Goal: Use online tool/utility: Utilize a website feature to perform a specific function

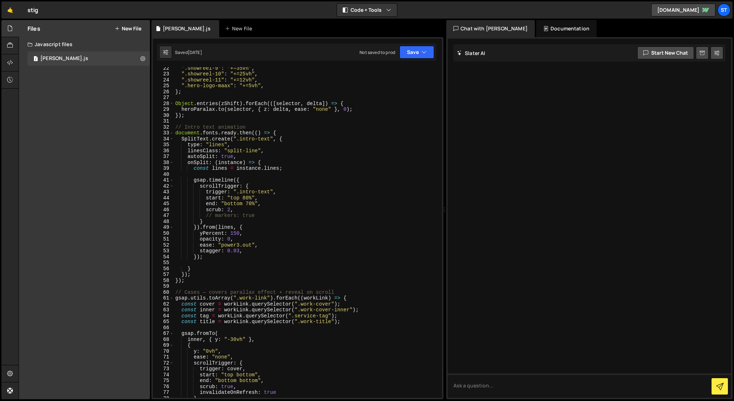
scroll to position [126, 0]
drag, startPoint x: 337, startPoint y: 290, endPoint x: 210, endPoint y: 289, distance: 127.1
click at [210, 289] on div "".showreel-9" : "+=35vh" , ".showreel-10" : "+=25vh" , ".showreel-11" : "+=12vh…" at bounding box center [306, 236] width 265 height 342
type textarea "// Cases — covers parallax effect + reveal on scroll"
click at [190, 291] on div "".showreel-9" : "+=35vh" , ".showreel-10" : "+=25vh" , ".showreel-11" : "+=12vh…" at bounding box center [306, 236] width 265 height 342
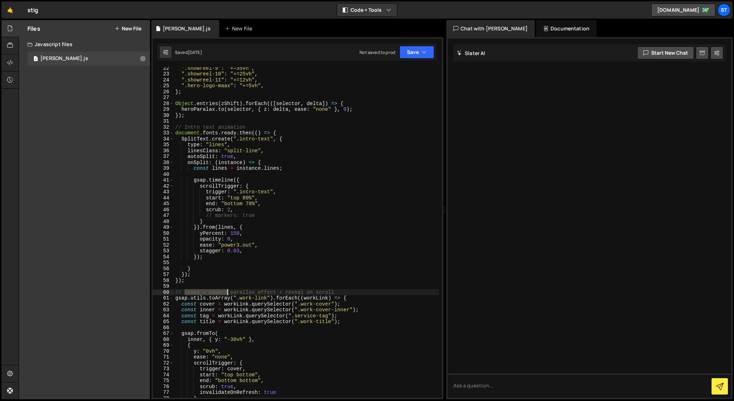
drag, startPoint x: 185, startPoint y: 291, endPoint x: 228, endPoint y: 292, distance: 43.2
click at [228, 292] on div "".showreel-9" : "+=35vh" , ".showreel-10" : "+=25vh" , ".showreel-11" : "+=12vh…" at bounding box center [306, 236] width 265 height 342
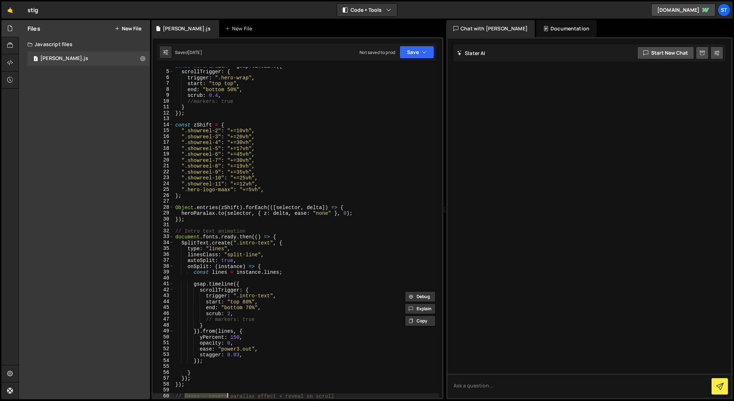
scroll to position [0, 0]
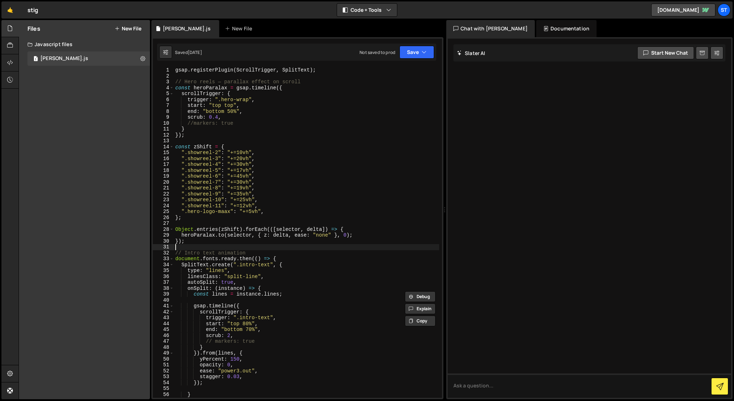
click at [193, 245] on div "gsap . registerPlugin ( ScrollTrigger , SplitText ) ; // Hero reels — parallax …" at bounding box center [306, 238] width 265 height 342
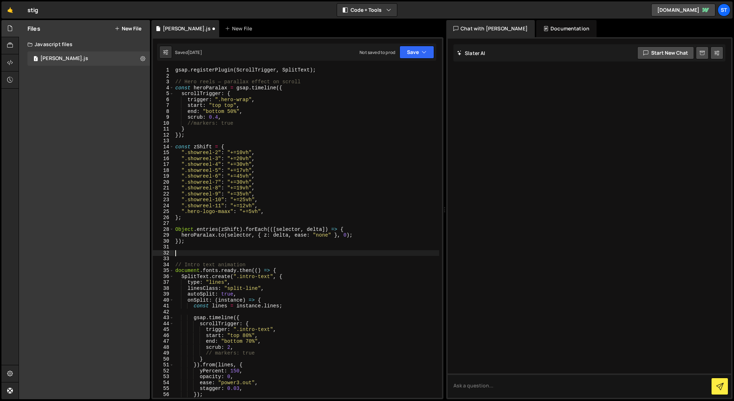
paste textarea ");"
type textarea ");"
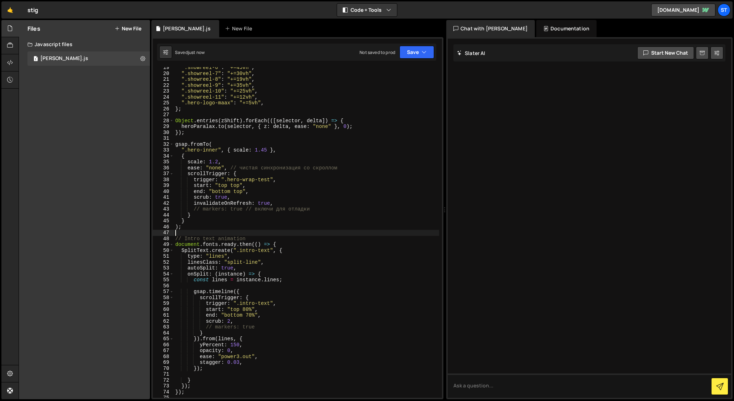
scroll to position [109, 0]
drag, startPoint x: 316, startPoint y: 209, endPoint x: 245, endPoint y: 211, distance: 71.8
click at [245, 211] on div "".showreel-6" : "+=45vh" , ".showreel-7" : "+=30vh" , ".showreel-8" : "+=19vh" …" at bounding box center [306, 236] width 265 height 342
drag, startPoint x: 231, startPoint y: 166, endPoint x: 384, endPoint y: 167, distance: 153.5
click at [384, 167] on div "".showreel-6" : "+=45vh" , ".showreel-7" : "+=30vh" , ".showreel-8" : "+=19vh" …" at bounding box center [306, 236] width 265 height 342
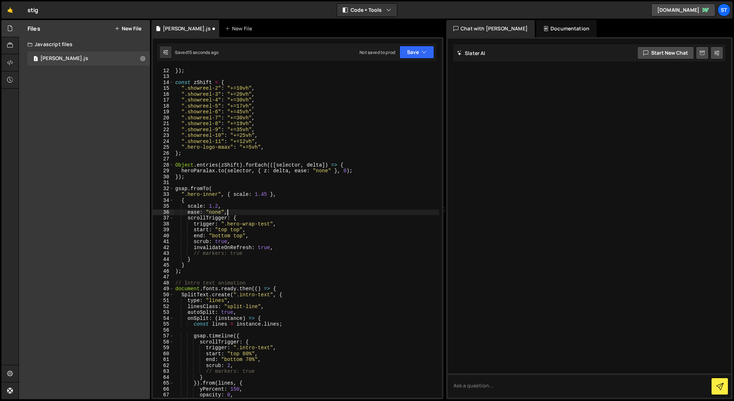
scroll to position [64, 0]
click at [189, 270] on div "} }) ; const zShift = { ".showreel-2" : "+=10vh" , ".showreel-3" : "+=20vh" , "…" at bounding box center [306, 233] width 265 height 342
type textarea ");"
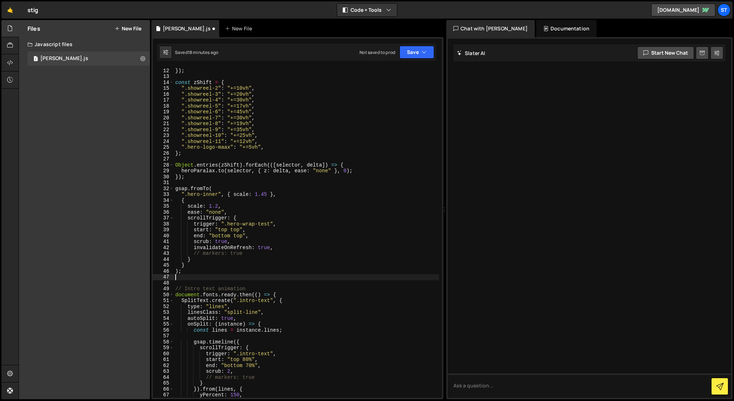
paste textarea ");"
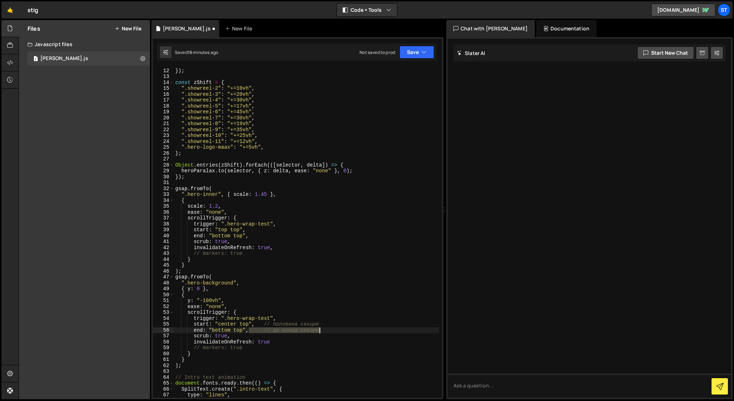
drag, startPoint x: 248, startPoint y: 331, endPoint x: 335, endPoint y: 329, distance: 86.8
click at [335, 329] on div "} }) ; const zShift = { ".showreel-2" : "+=10vh" , ".showreel-3" : "+=20vh" , "…" at bounding box center [306, 233] width 265 height 342
drag, startPoint x: 255, startPoint y: 325, endPoint x: 340, endPoint y: 324, distance: 84.3
click at [340, 324] on div "} }) ; const zShift = { ".showreel-2" : "+=10vh" , ".showreel-3" : "+=20vh" , "…" at bounding box center [306, 233] width 265 height 342
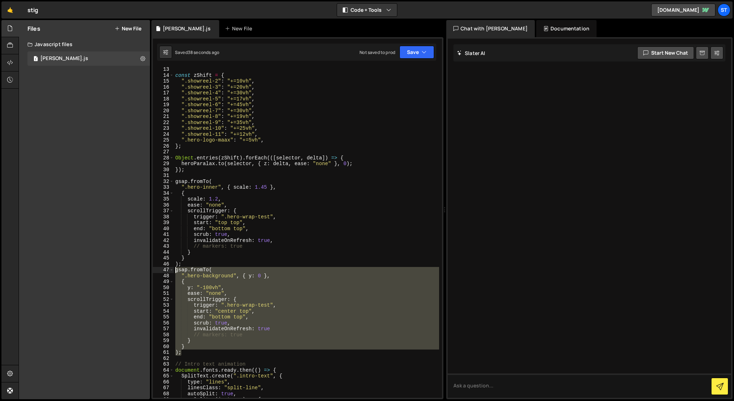
drag, startPoint x: 186, startPoint y: 352, endPoint x: 151, endPoint y: 271, distance: 88.9
click at [151, 271] on div "Files New File Javascript files 1 [PERSON_NAME].js 0 CSS files Copy share link …" at bounding box center [376, 209] width 715 height 379
drag, startPoint x: 198, startPoint y: 352, endPoint x: 139, endPoint y: 269, distance: 101.1
click at [139, 269] on div "Files New File Javascript files 1 [PERSON_NAME].js 0 CSS files Copy share link …" at bounding box center [376, 209] width 715 height 379
click at [201, 335] on div "const zShift = { ".showreel-2" : "+=10vh" , ".showreel-3" : "+=20vh" , ".showre…" at bounding box center [306, 232] width 265 height 330
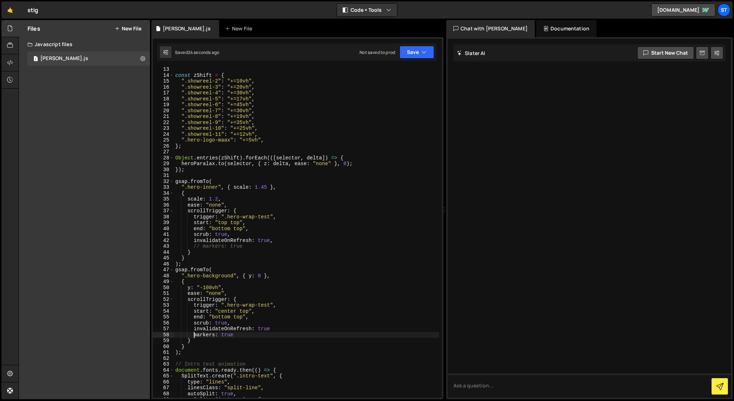
click at [276, 327] on div "const zShift = { ".showreel-2" : "+=10vh" , ".showreel-3" : "+=20vh" , ".showre…" at bounding box center [306, 237] width 265 height 342
click at [194, 336] on div "const zShift = { ".showreel-2" : "+=10vh" , ".showreel-3" : "+=20vh" , ".showre…" at bounding box center [306, 237] width 265 height 342
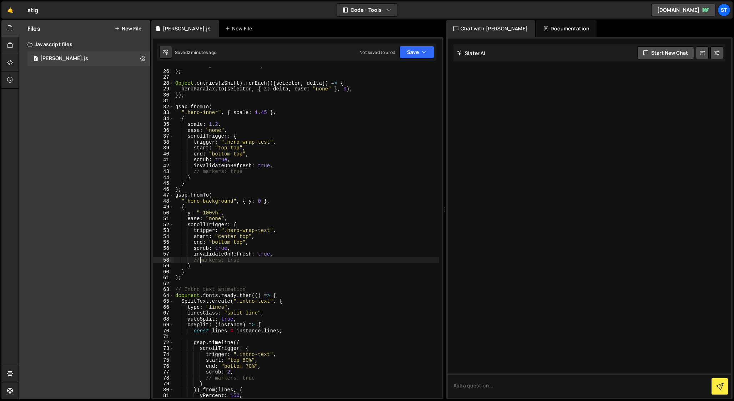
scroll to position [145, 0]
click at [224, 247] on div "".hero-logo-maax" : "+=5vh" , } ; Object . entries ( zShift ) . forEach (([ sel…" at bounding box center [306, 234] width 265 height 342
click at [221, 161] on div "".hero-logo-maax" : "+=5vh" , } ; Object . entries ( zShift ) . forEach (([ sel…" at bounding box center [306, 234] width 265 height 342
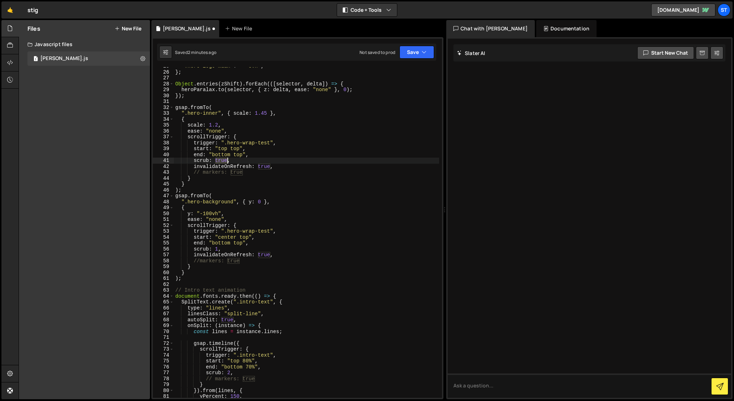
click at [221, 161] on div "".hero-logo-maax" : "+=5vh" , } ; Object . entries ( zShift ) . forEach (([ sel…" at bounding box center [306, 234] width 265 height 342
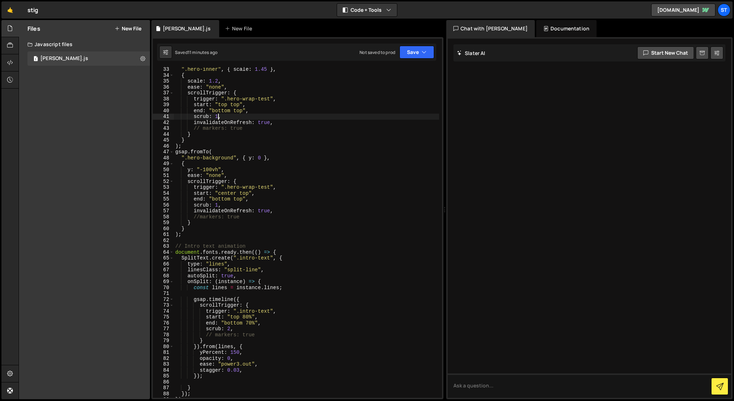
scroll to position [190, 0]
click at [190, 233] on div "".hero-inner" , { scale : 1.45 } , { scale : 1.2 , ease : "none" , scrollTrigge…" at bounding box center [306, 237] width 265 height 342
type textarea ");"
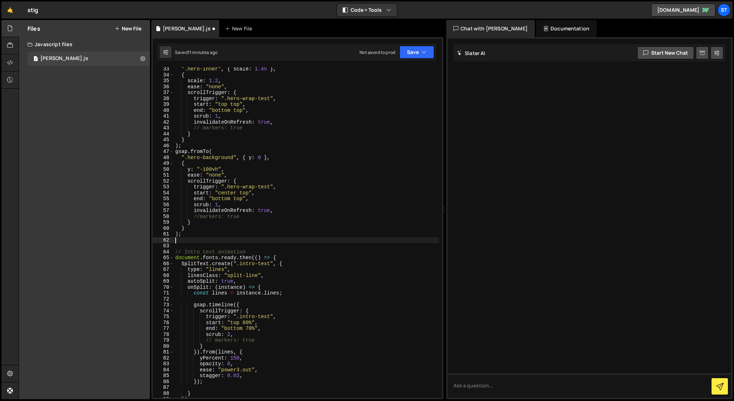
paste textarea ");"
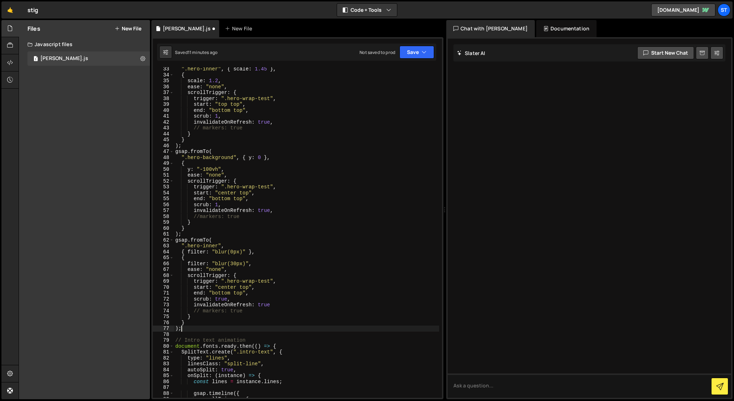
click at [222, 298] on div "".hero-inner" , { scale : 1.45 } , { scale : 1.2 , ease : "none" , scrollTrigge…" at bounding box center [306, 237] width 265 height 342
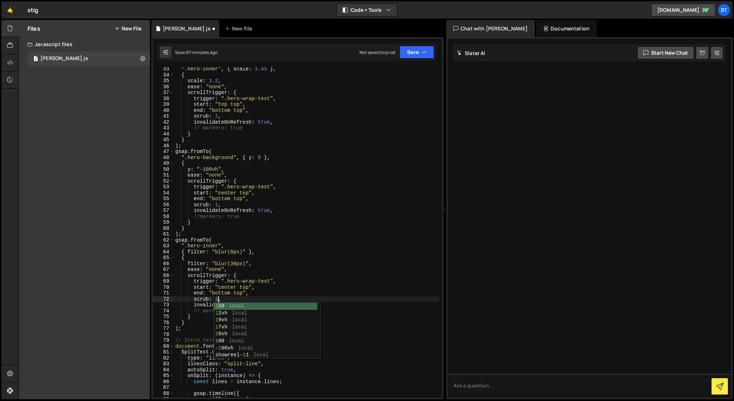
click at [307, 283] on div "".hero-inner" , { scale : 1.45 } , { scale : 1.2 , ease : "none" , scrollTrigge…" at bounding box center [306, 237] width 265 height 342
click at [278, 307] on div "".hero-inner" , { scale : 1.45 } , { scale : 1.2 , ease : "none" , scrollTrigge…" at bounding box center [306, 237] width 265 height 342
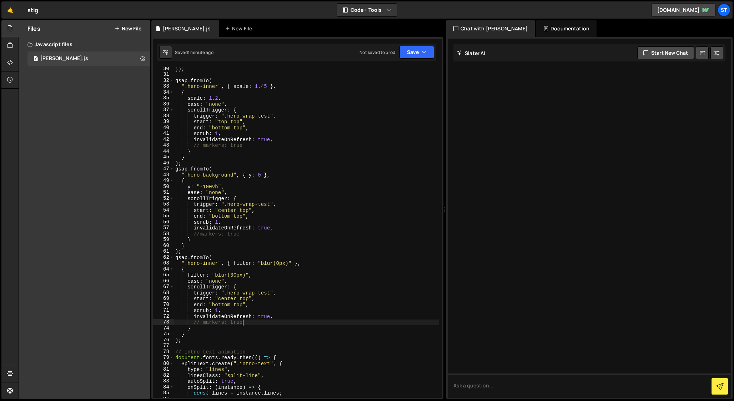
scroll to position [165, 0]
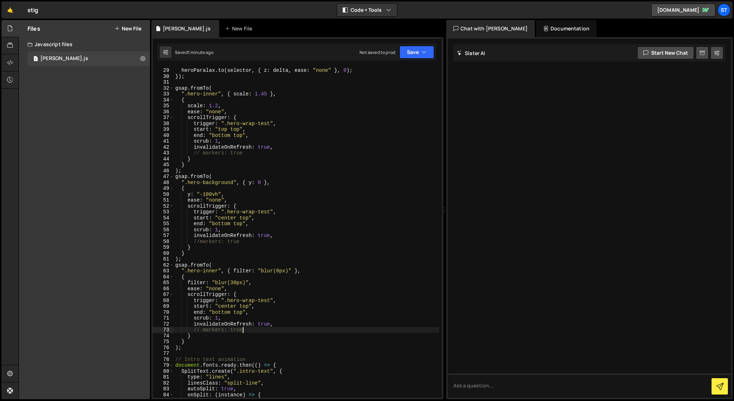
click at [218, 230] on div "Object . entries ( zShift ) . forEach (([ selector , delta ]) => { heroParalax …" at bounding box center [306, 232] width 265 height 342
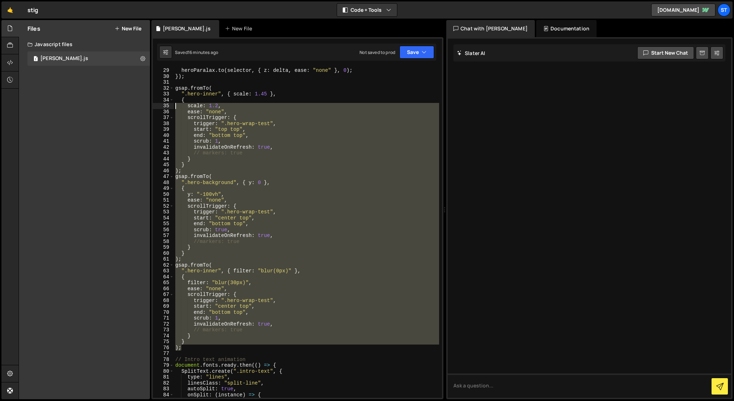
drag, startPoint x: 184, startPoint y: 348, endPoint x: 171, endPoint y: 105, distance: 242.8
click at [171, 105] on div "scrub: true, 28 29 30 31 32 33 34 35 36 37 38 39 40 41 42 43 44 45 46 47 48 49 …" at bounding box center [297, 232] width 289 height 330
click at [201, 327] on div "Object . entries ( zShift ) . forEach (([ selector , delta ]) => { heroParalax …" at bounding box center [306, 232] width 265 height 330
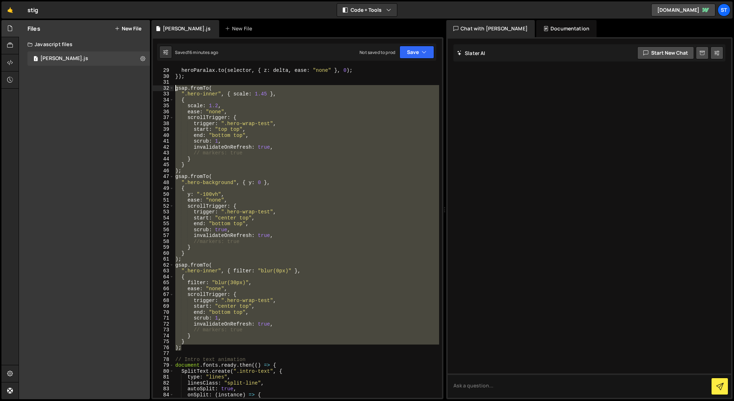
drag, startPoint x: 183, startPoint y: 347, endPoint x: 169, endPoint y: 87, distance: 259.9
click at [169, 87] on div "// markers: true 28 29 30 31 32 33 34 35 36 37 38 39 40 41 42 43 44 45 46 47 48…" at bounding box center [297, 232] width 289 height 330
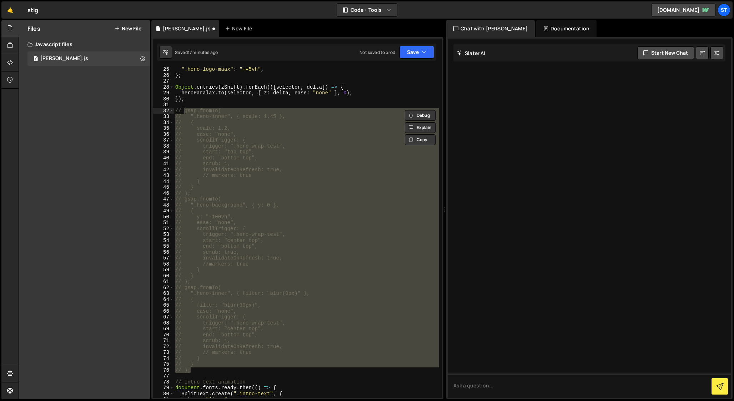
scroll to position [168, 0]
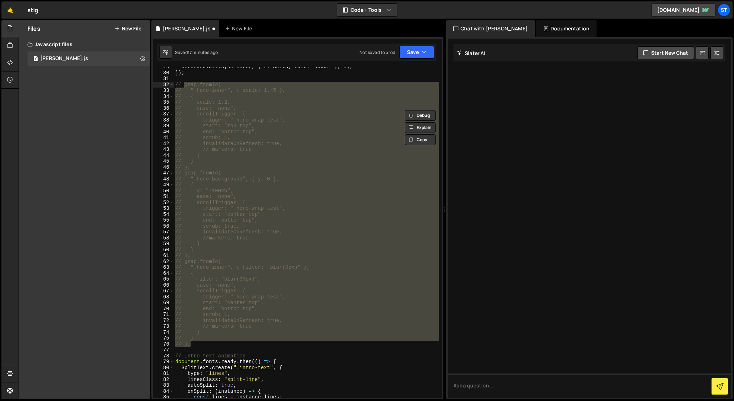
click at [199, 343] on div "heroParalax . to ( selector , { z : delta , ease : "none" } , 0 ) ; }) ; // gsa…" at bounding box center [306, 232] width 265 height 330
type textarea "// );"
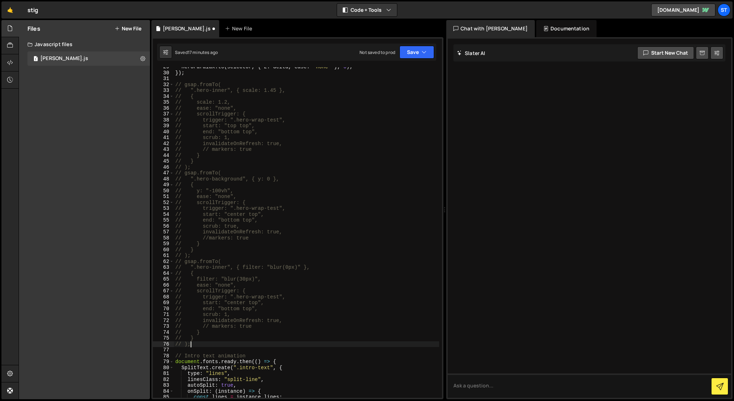
scroll to position [0, 0]
paste textarea "});"
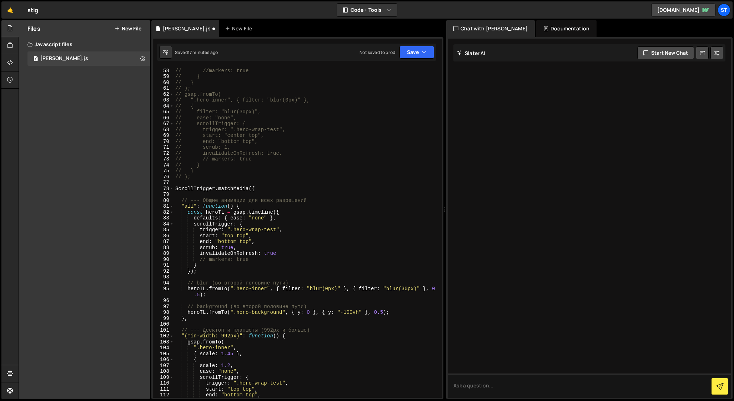
scroll to position [335, 0]
drag, startPoint x: 312, startPoint y: 200, endPoint x: 180, endPoint y: 200, distance: 131.4
click at [180, 200] on div "// invalidateOnRefresh: true, // //markers: true // } // } // ); // gsap.fromTo…" at bounding box center [306, 233] width 265 height 342
type textarea "// --- Общие анимации для всех разрешений"
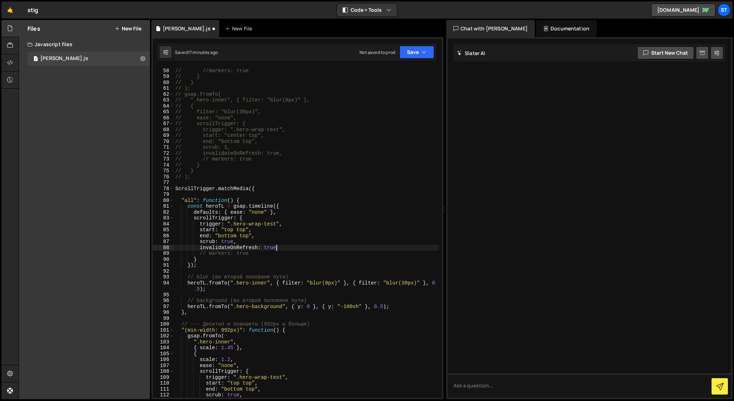
click at [280, 248] on div "// invalidateOnRefresh: true, // //markers: true // } // } // ); // gsap.fromTo…" at bounding box center [306, 233] width 265 height 342
drag, startPoint x: 291, startPoint y: 276, endPoint x: 174, endPoint y: 278, distance: 116.8
click at [174, 278] on div "// invalidateOnRefresh: true, // //markers: true // } // } // ); // gsap.fromTo…" at bounding box center [306, 233] width 265 height 342
type textarea "// blur (во второй половине пути)"
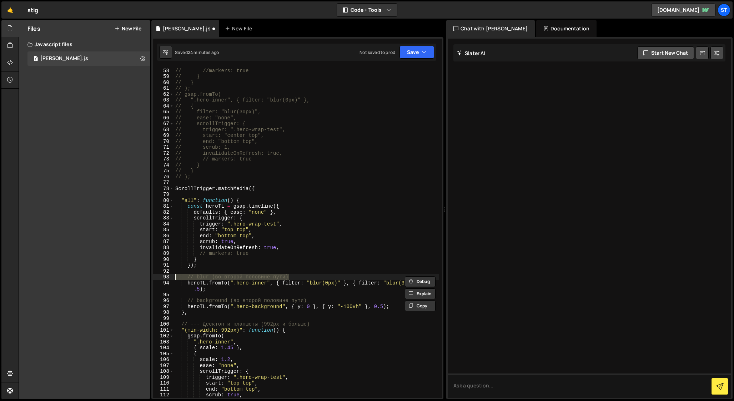
scroll to position [0, 0]
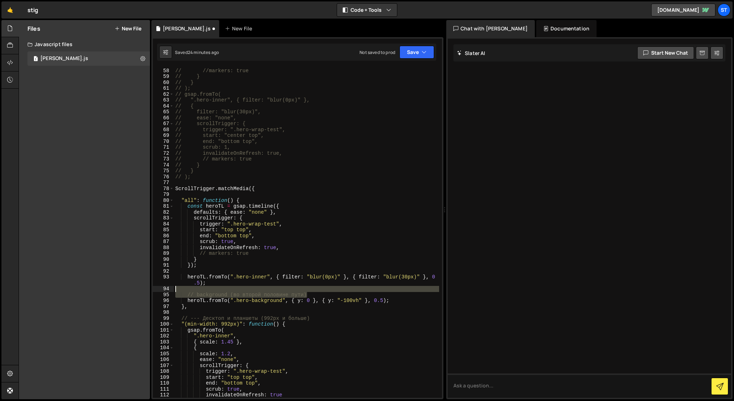
drag, startPoint x: 311, startPoint y: 292, endPoint x: 165, endPoint y: 288, distance: 146.4
click at [165, 288] on div "57 58 59 60 61 62 63 64 65 66 67 68 69 70 71 72 73 74 75 76 77 78 79 80 81 82 8…" at bounding box center [297, 232] width 289 height 330
type textarea "// background (во второй половине пути)"
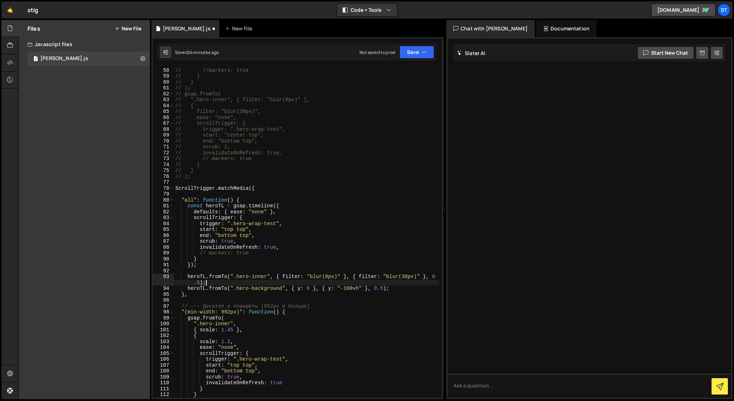
scroll to position [350, 0]
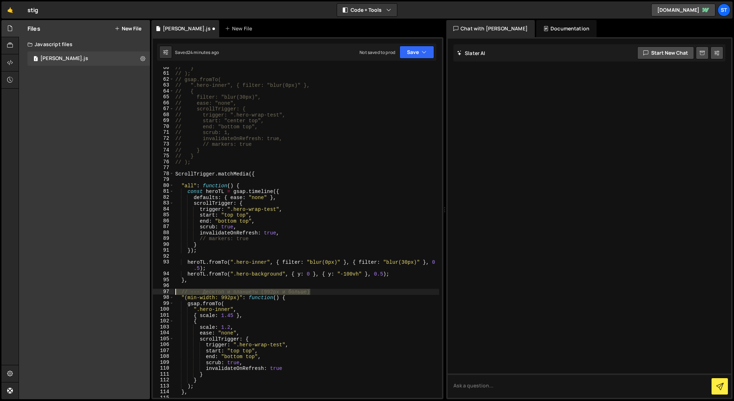
drag, startPoint x: 313, startPoint y: 291, endPoint x: 174, endPoint y: 292, distance: 138.9
click at [174, 292] on div "// } // ); // gsap.fromTo( // ".hero-inner", { filter: "blur(0px)" }, // { // f…" at bounding box center [306, 236] width 265 height 342
type textarea "// --- Десктоп и планшеты (992px и больше)"
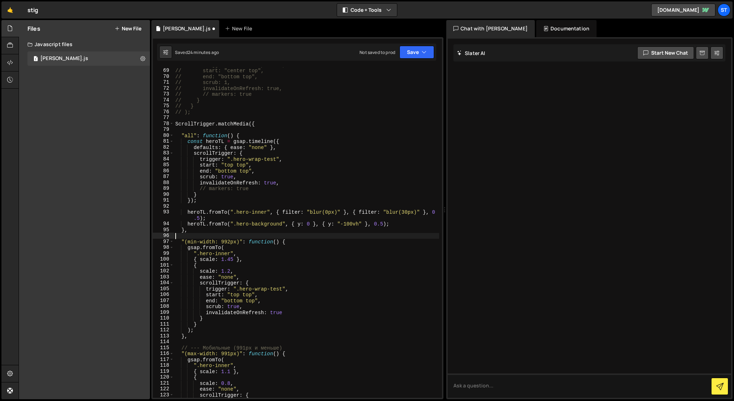
scroll to position [400, 0]
drag, startPoint x: 287, startPoint y: 347, endPoint x: 168, endPoint y: 345, distance: 118.9
click at [168, 345] on div "68 69 70 71 72 73 74 75 76 77 78 79 80 81 82 83 84 85 86 87 88 89 90 91 92 93 9…" at bounding box center [297, 232] width 289 height 330
type textarea "// --- Мобильные (991px и меньше)"
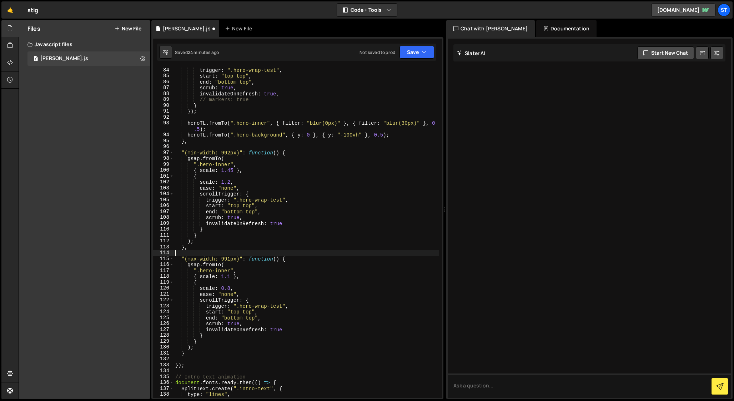
scroll to position [489, 0]
click at [290, 328] on div "trigger : ".hero-wrap-test" , start : "top top" , end : "bottom top" , scrub : …" at bounding box center [306, 238] width 265 height 342
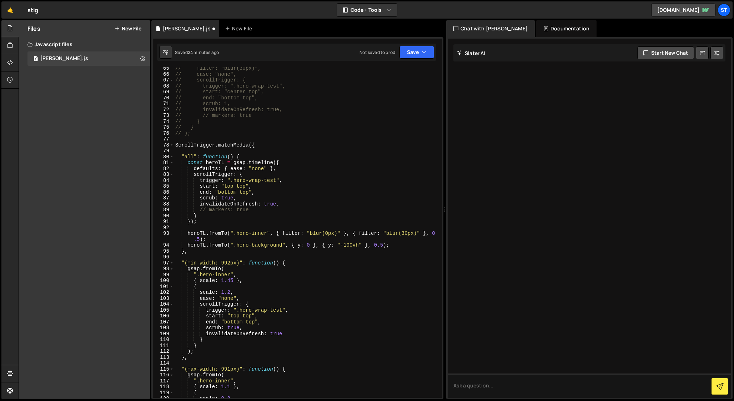
scroll to position [375, 0]
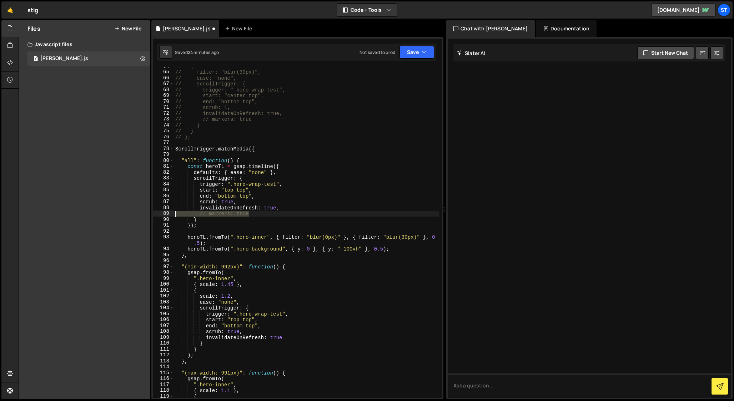
drag, startPoint x: 253, startPoint y: 214, endPoint x: 165, endPoint y: 214, distance: 88.2
click at [165, 214] on div "invalidateOnRefresh: true 64 65 66 67 68 69 70 71 72 73 74 75 76 77 78 79 80 81…" at bounding box center [297, 232] width 289 height 330
type textarea "// markers: true"
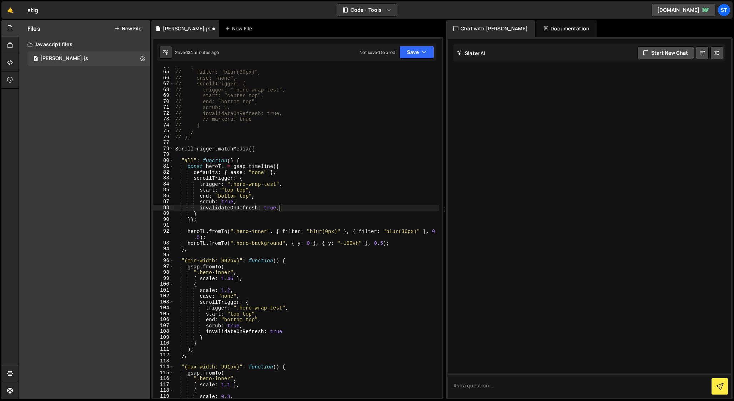
type textarea "invalidateOnRefresh: true"
